Goal: Navigation & Orientation: Go to known website

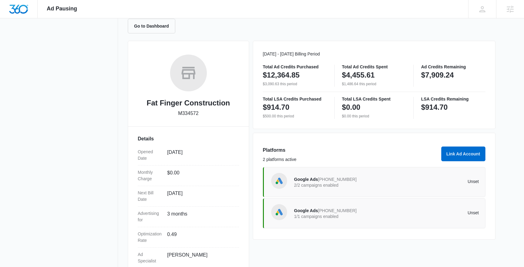
scroll to position [60, 0]
